Goal: Task Accomplishment & Management: Complete application form

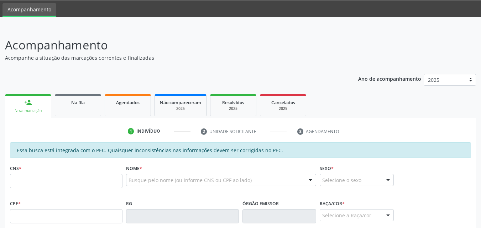
scroll to position [22, 0]
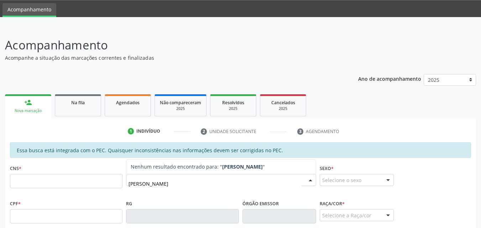
type input "[PERSON_NAME]"
drag, startPoint x: 105, startPoint y: 176, endPoint x: 64, endPoint y: 171, distance: 41.6
click at [68, 175] on div "CNS * Nome * [PERSON_NAME] resultado encontrado para: " [PERSON_NAME] " Não há …" at bounding box center [240, 180] width 464 height 35
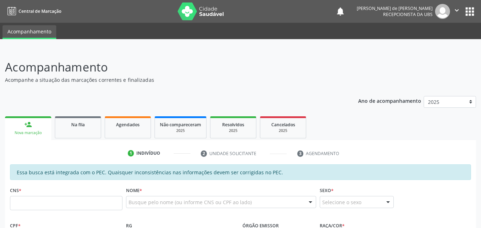
scroll to position [22, 0]
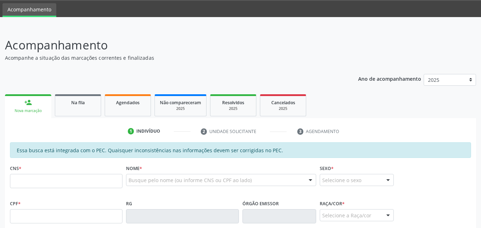
click at [52, 181] on input "text" at bounding box center [66, 181] width 112 height 14
type input "739 8038 2834"
drag, startPoint x: 52, startPoint y: 181, endPoint x: 13, endPoint y: 176, distance: 39.2
click at [13, 176] on input "739 8038 2834" at bounding box center [66, 181] width 112 height 14
drag, startPoint x: 18, startPoint y: 182, endPoint x: 23, endPoint y: 180, distance: 5.7
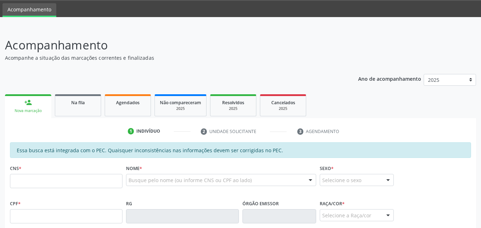
scroll to position [188, 0]
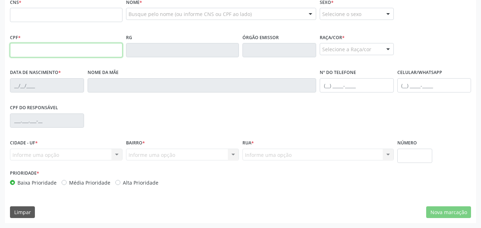
click at [16, 45] on input "text" at bounding box center [66, 50] width 112 height 14
paste input "739.803.828-34"
type input "739.803.828-34"
type input "701 8032 0365 9471"
type input "[DATE]"
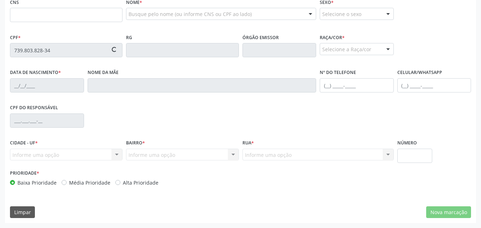
type input "Salvelina [PERSON_NAME]"
type input "[PHONE_NUMBER]"
type input "22"
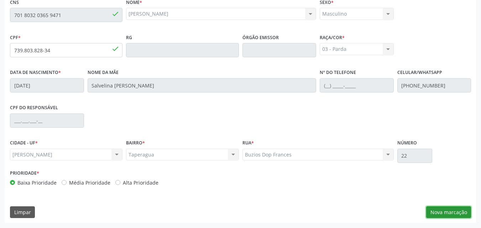
click at [460, 216] on button "Nova marcação" at bounding box center [448, 212] width 45 height 12
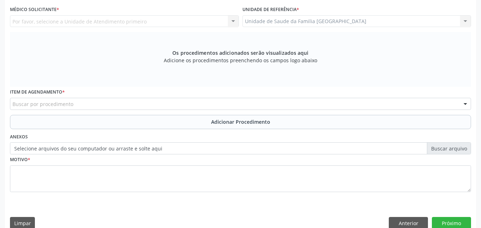
scroll to position [22, 0]
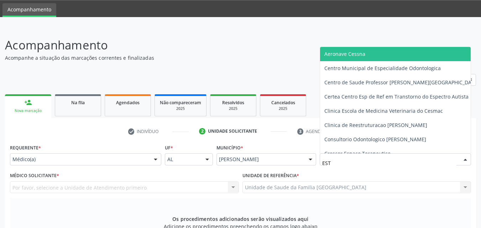
type input "ESTI"
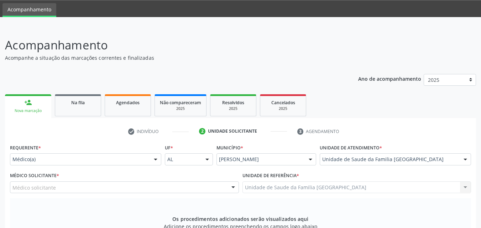
click at [97, 187] on div "Médico solicitante" at bounding box center [124, 187] width 229 height 12
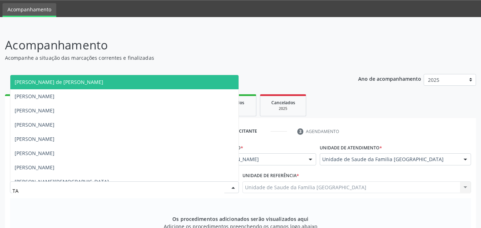
type input "TAC"
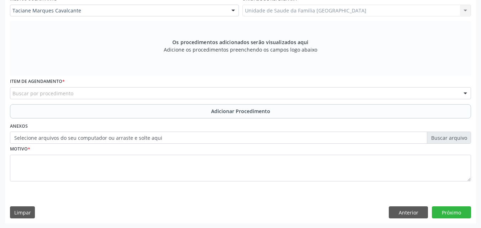
scroll to position [199, 0]
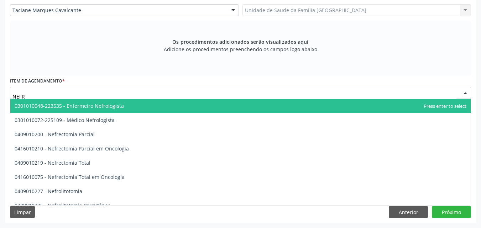
type input "NEFRO"
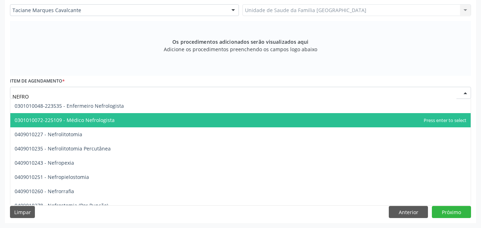
click at [52, 118] on span "0301010072-225109 - Médico Nefrologista" at bounding box center [65, 120] width 100 height 7
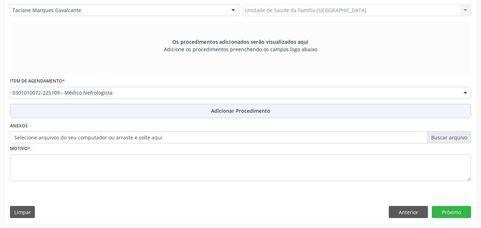
click at [82, 115] on button "Adicionar Procedimento" at bounding box center [240, 111] width 461 height 14
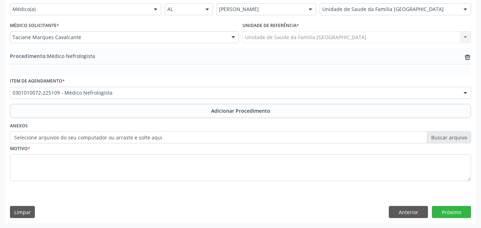
scroll to position [172, 0]
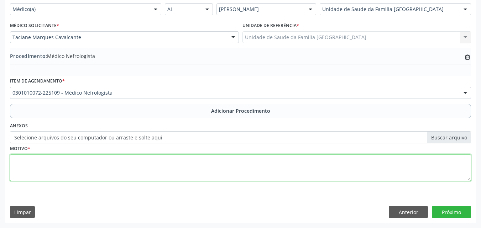
click at [79, 175] on textarea at bounding box center [240, 167] width 461 height 27
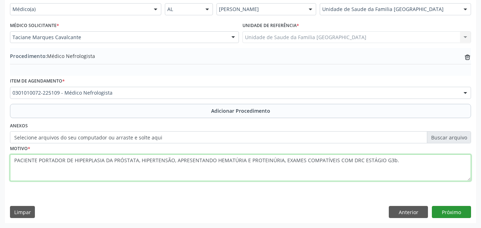
type textarea "PACIENTE PORTADOR DE HIPERPLASIA DA PRÓSTATA, HIPERTENSÃO, APRESENTANDO HEMATÚR…"
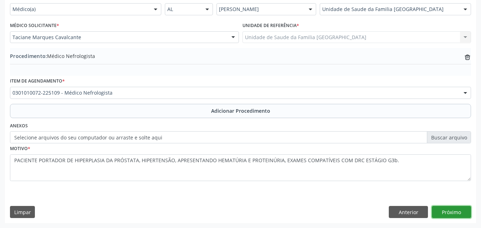
click at [451, 207] on button "Próximo" at bounding box center [451, 212] width 39 height 12
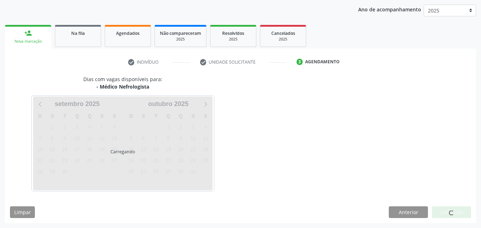
scroll to position [112, 0]
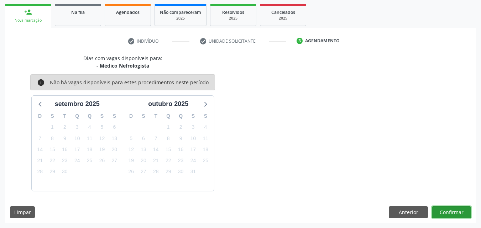
click at [451, 207] on button "Confirmar" at bounding box center [451, 212] width 39 height 12
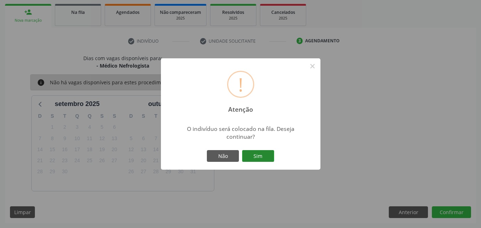
click at [247, 153] on button "Sim" at bounding box center [258, 156] width 32 height 12
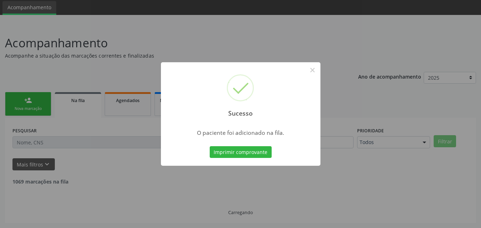
scroll to position [17, 0]
